Goal: Task Accomplishment & Management: Use online tool/utility

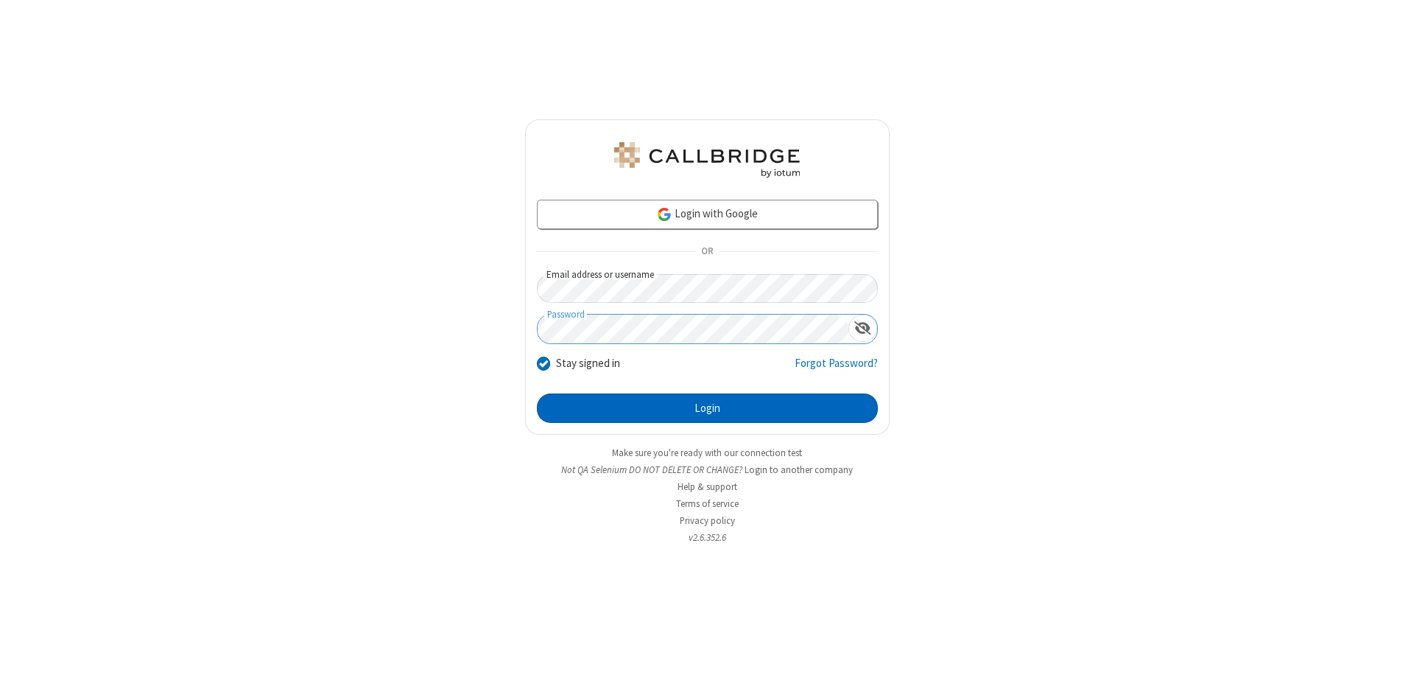
click at [707, 408] on button "Login" at bounding box center [707, 407] width 341 height 29
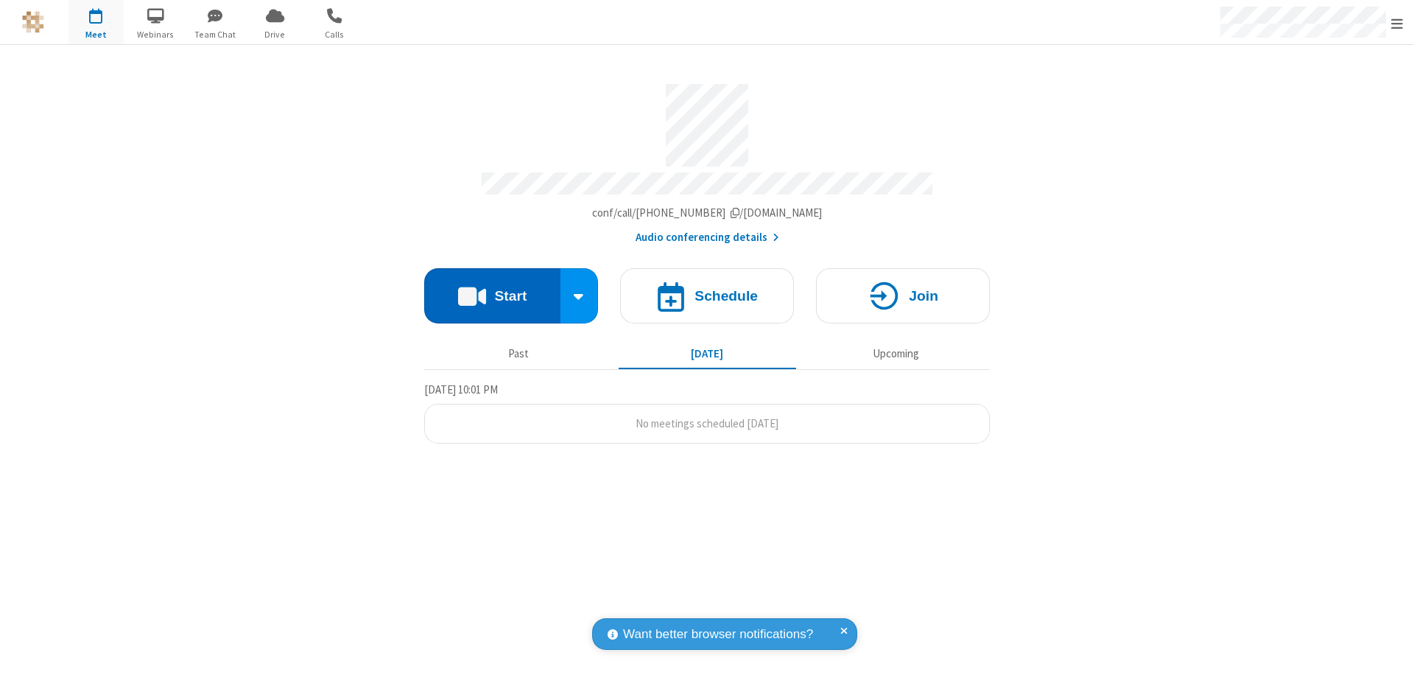
click at [492, 289] on button "Start" at bounding box center [492, 295] width 136 height 55
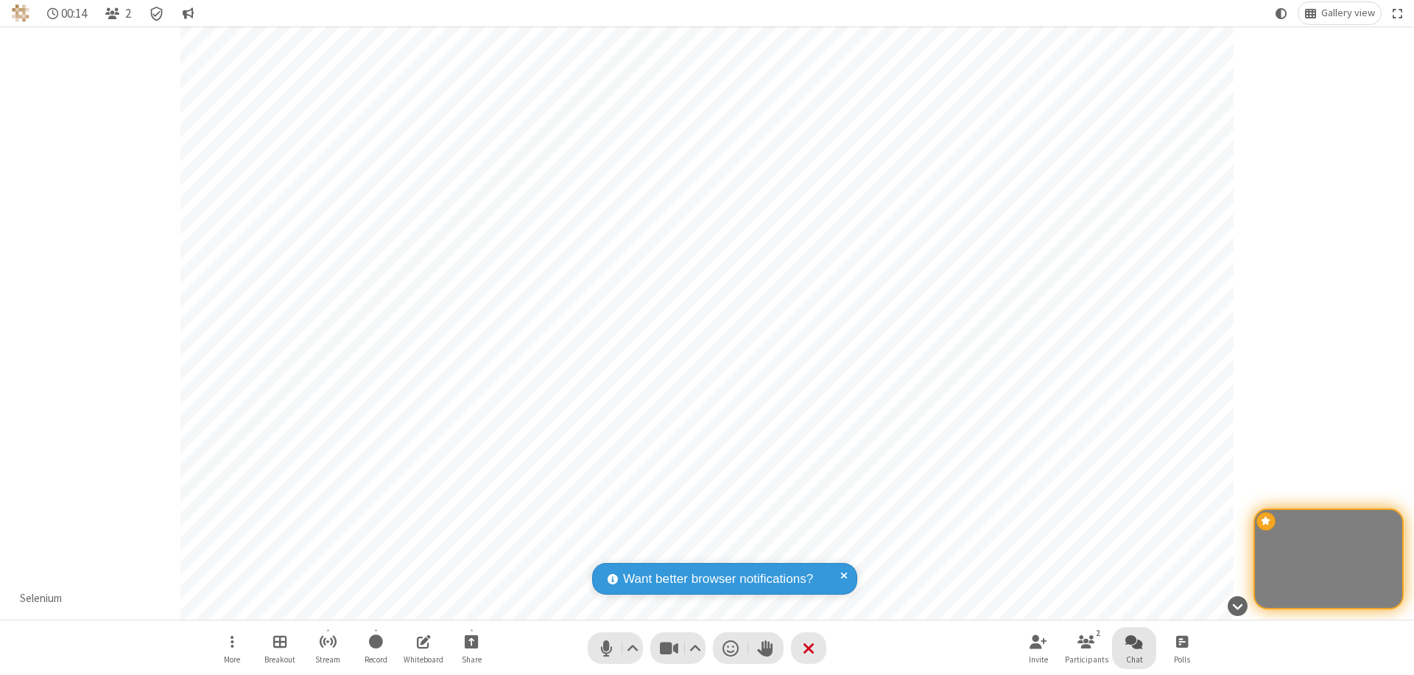
click at [1134, 641] on span "Open chat" at bounding box center [1134, 641] width 18 height 18
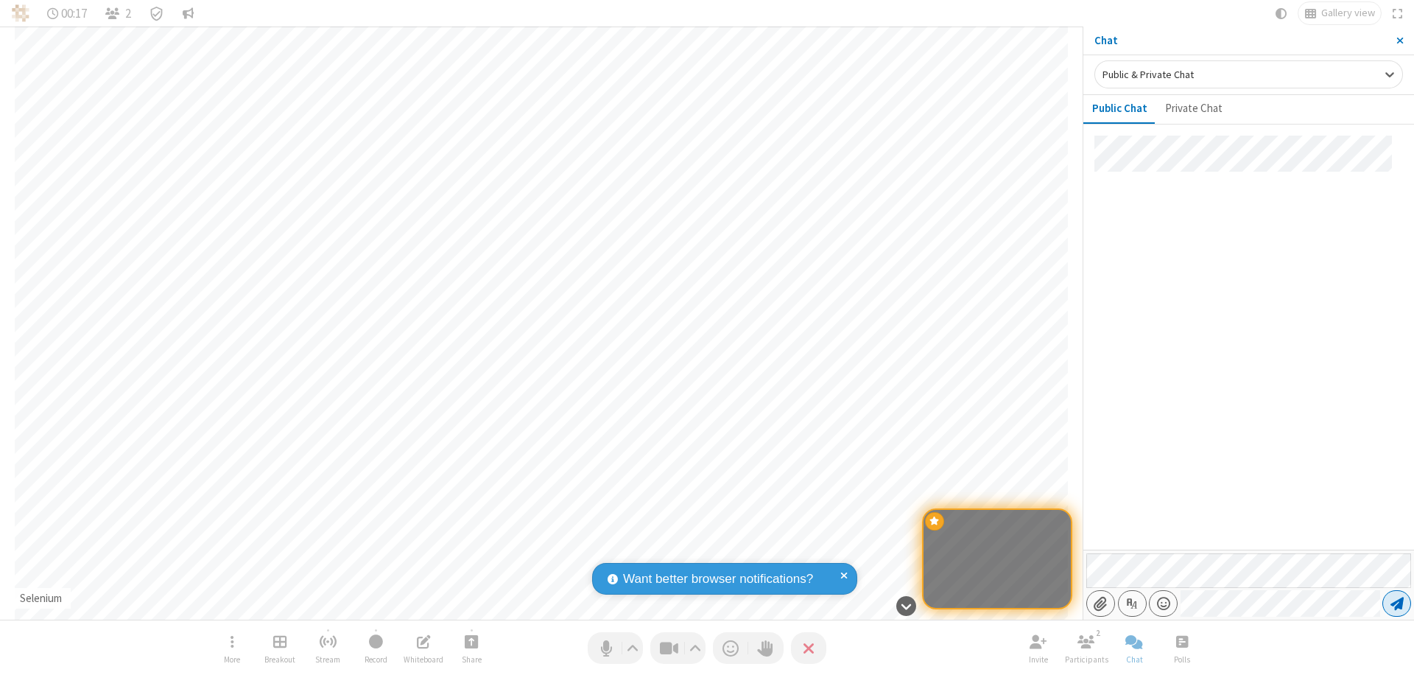
click at [1396, 603] on span "Send message" at bounding box center [1397, 603] width 13 height 15
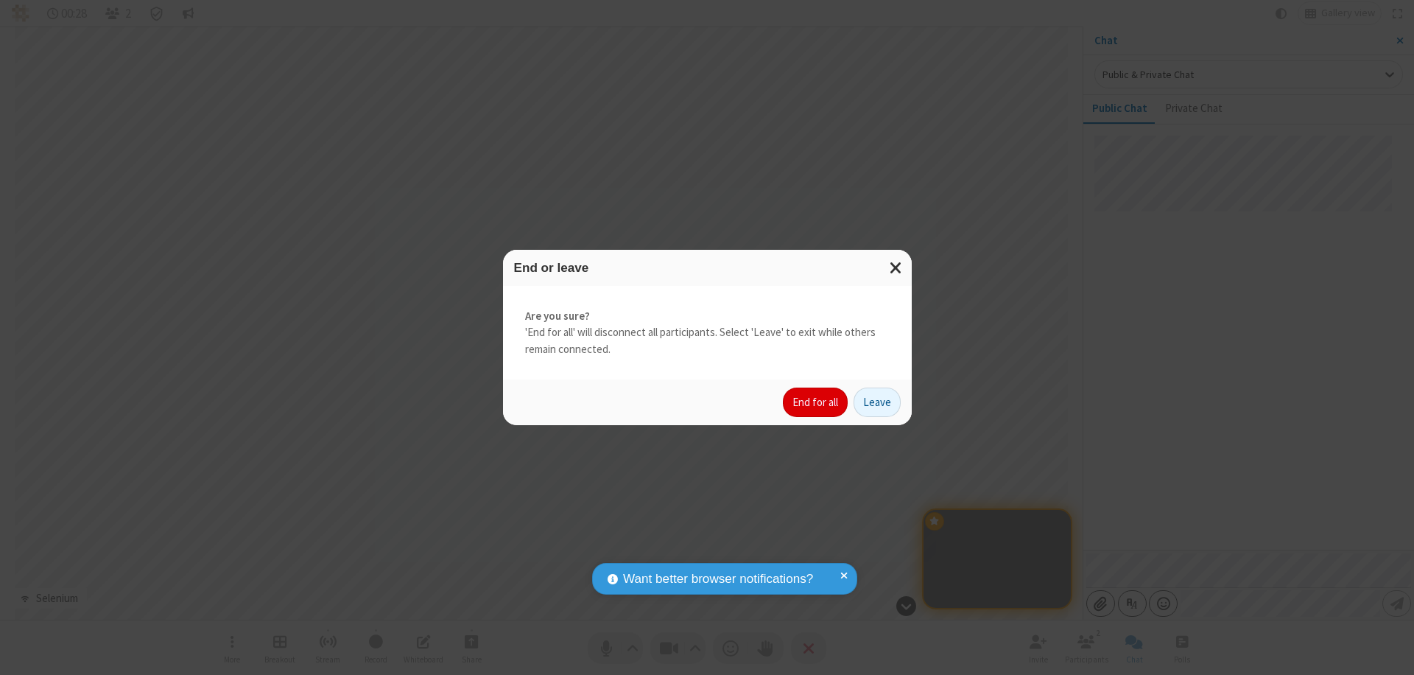
click at [816, 402] on button "End for all" at bounding box center [815, 401] width 65 height 29
